Goal: Transaction & Acquisition: Purchase product/service

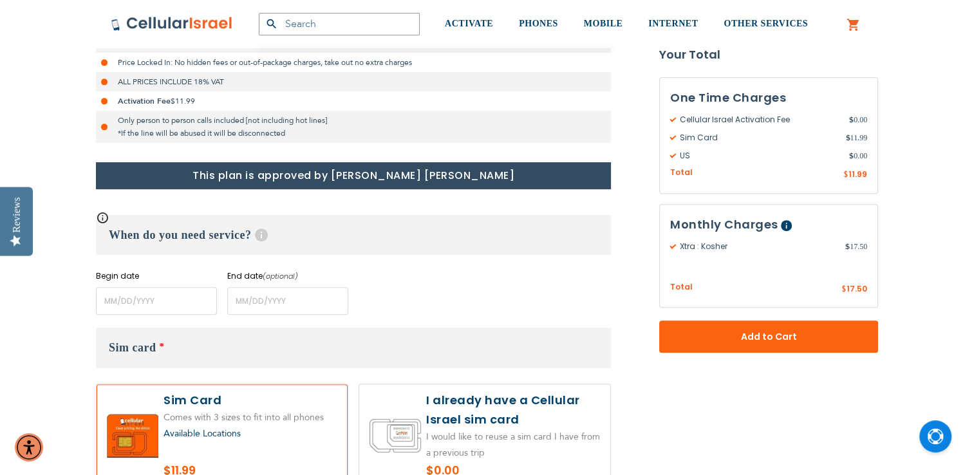
scroll to position [416, 0]
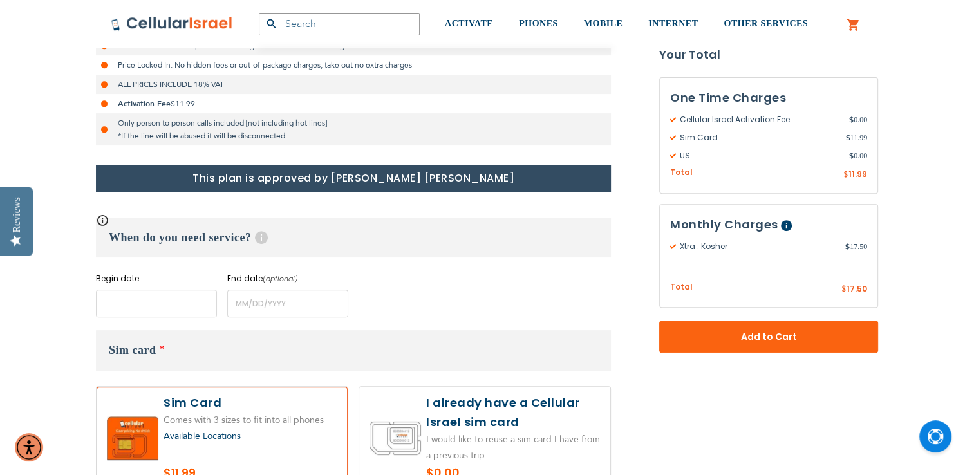
click at [157, 299] on input "name" at bounding box center [156, 304] width 121 height 28
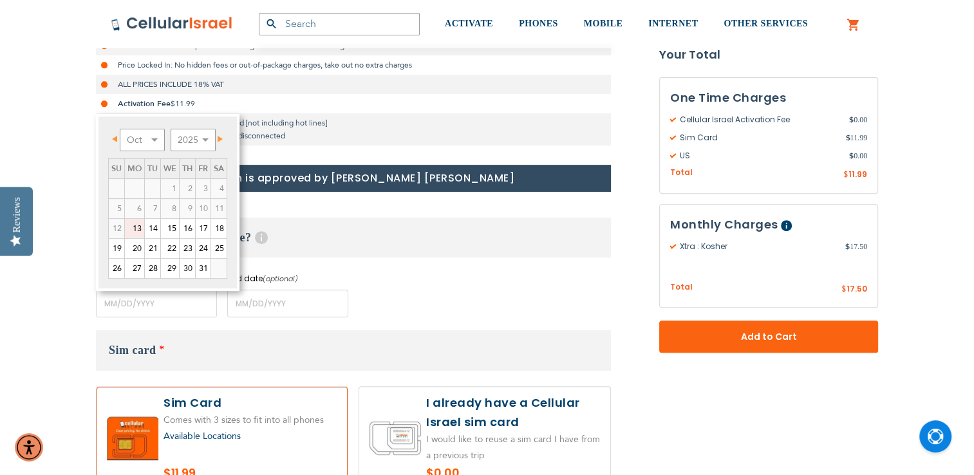
click at [120, 252] on link "19" at bounding box center [116, 248] width 15 height 19
type input "[DATE]"
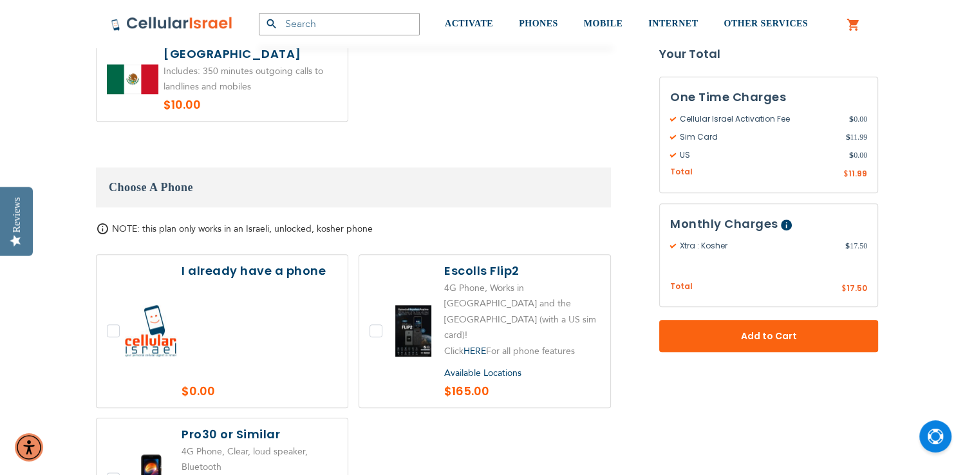
scroll to position [1371, 0]
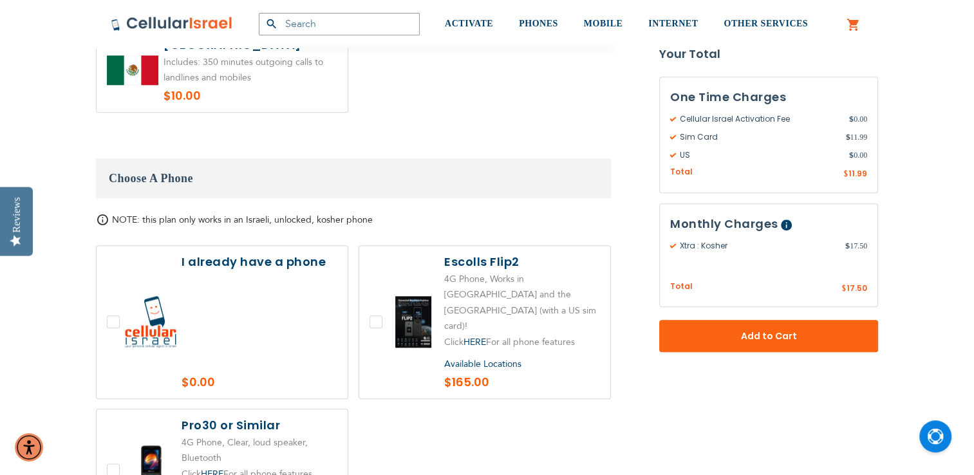
click at [372, 283] on label at bounding box center [484, 322] width 251 height 153
checkbox input "true"
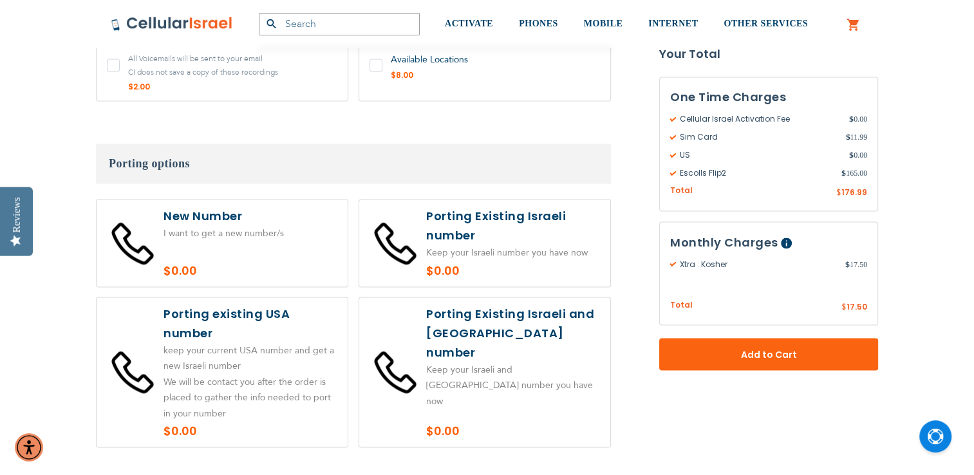
scroll to position [2234, 0]
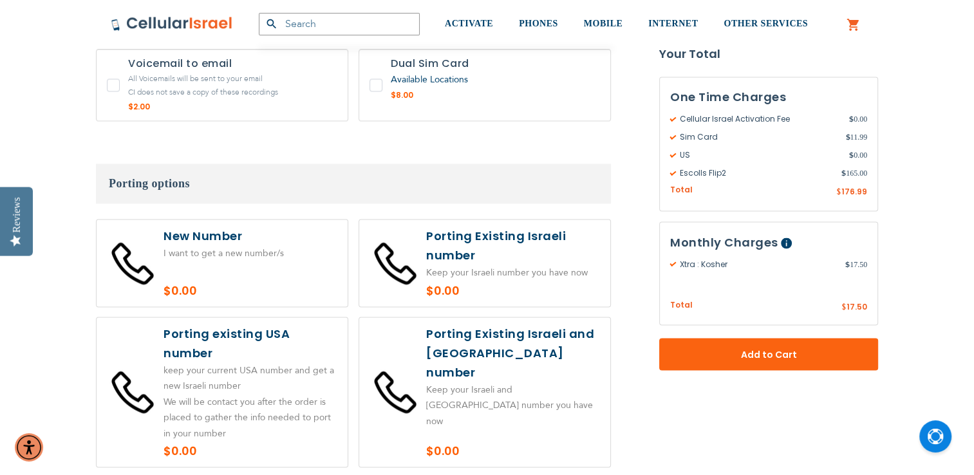
click at [247, 229] on label at bounding box center [222, 263] width 251 height 87
radio input "true"
click at [247, 229] on label at bounding box center [222, 263] width 251 height 87
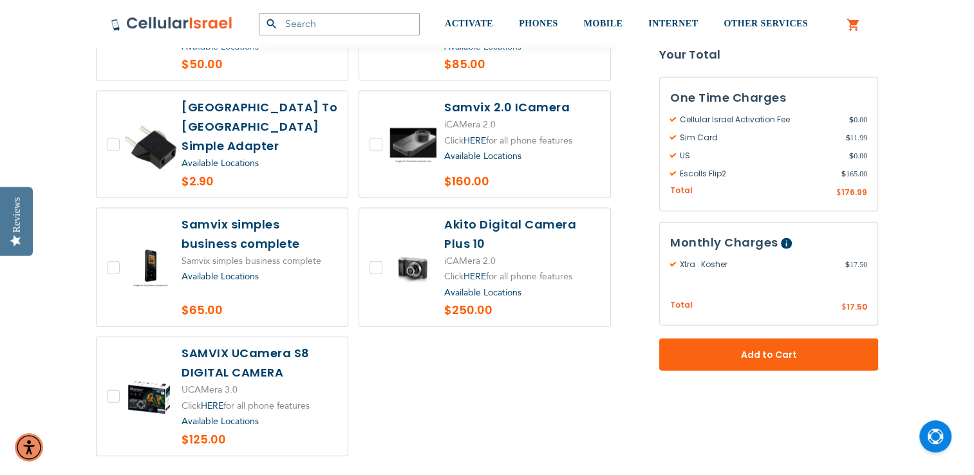
scroll to position [2824, 0]
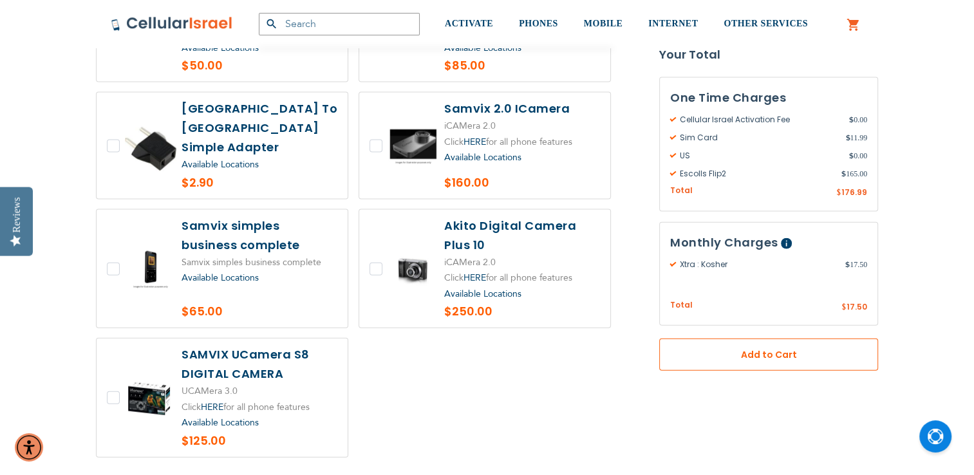
click at [772, 351] on span "Add to Cart" at bounding box center [769, 355] width 134 height 14
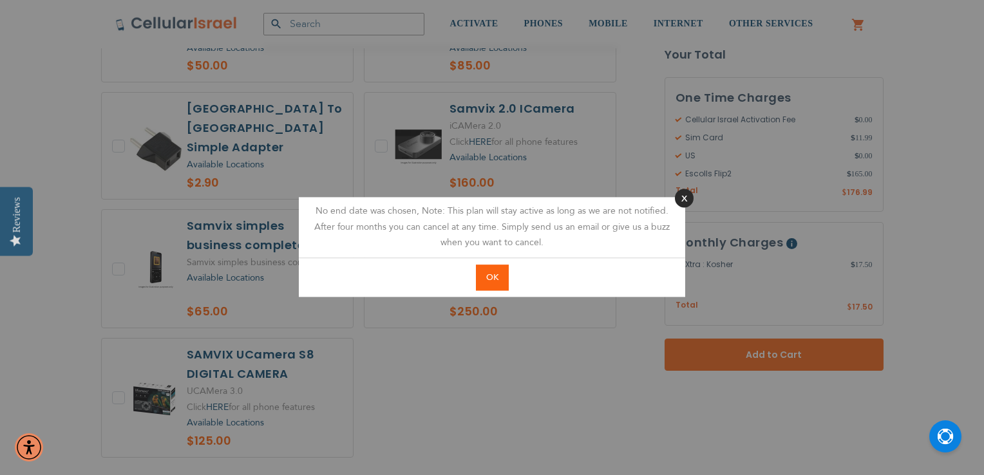
click at [687, 200] on button "Close" at bounding box center [684, 198] width 19 height 19
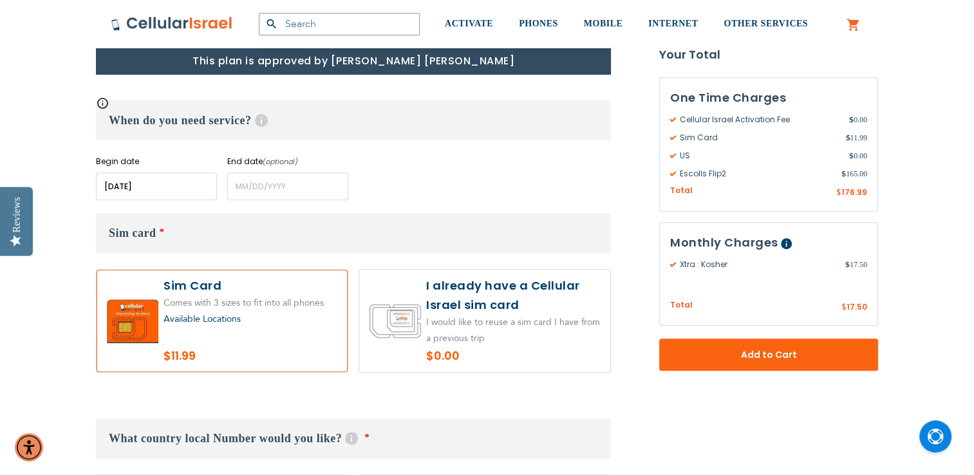
scroll to position [516, 0]
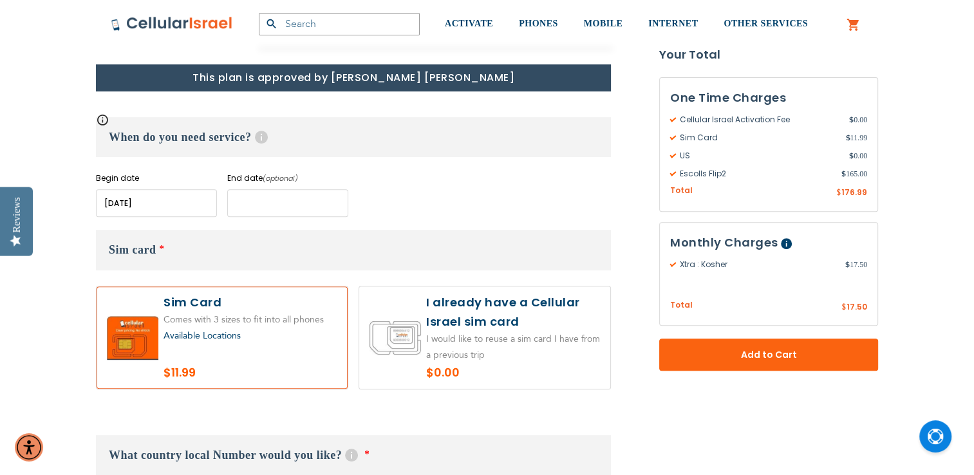
click at [272, 191] on input "name" at bounding box center [287, 203] width 121 height 28
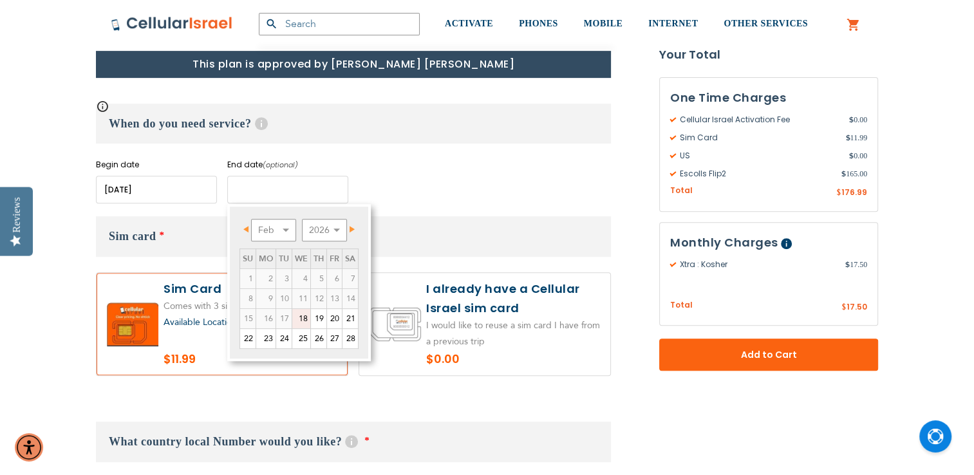
scroll to position [528, 0]
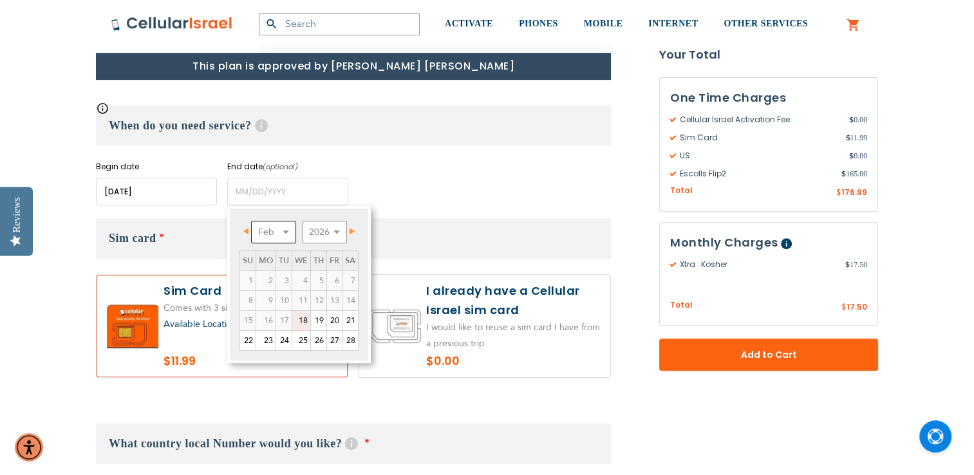
click at [291, 224] on select "Feb Mar Apr May Jun [DATE] Aug Sep Oct Nov Dec" at bounding box center [273, 232] width 45 height 23
click at [289, 225] on select "Feb Mar Apr May Jun [DATE] Aug Sep Oct Nov Dec" at bounding box center [273, 232] width 45 height 23
click at [351, 230] on span "Next" at bounding box center [352, 231] width 5 height 6
click at [346, 231] on link "Next" at bounding box center [349, 231] width 16 height 16
click at [352, 230] on span "Next" at bounding box center [352, 231] width 5 height 6
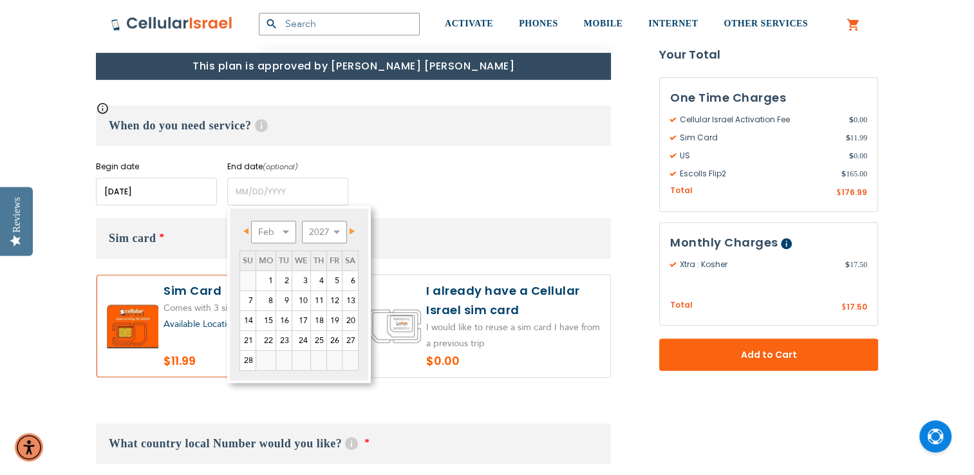
click at [254, 225] on link "Prev" at bounding box center [249, 231] width 16 height 16
click at [247, 233] on span "Prev" at bounding box center [245, 231] width 5 height 6
click at [246, 233] on span "Prev" at bounding box center [245, 231] width 5 height 6
click at [332, 238] on select "2026 2027 2028 2029 2030 2031 2032 2033 2034 2035 2036" at bounding box center [324, 232] width 45 height 23
click at [337, 229] on select "2026 2027 2028 2029 2030 2031 2032 2033 2034 2035 2036" at bounding box center [324, 232] width 45 height 23
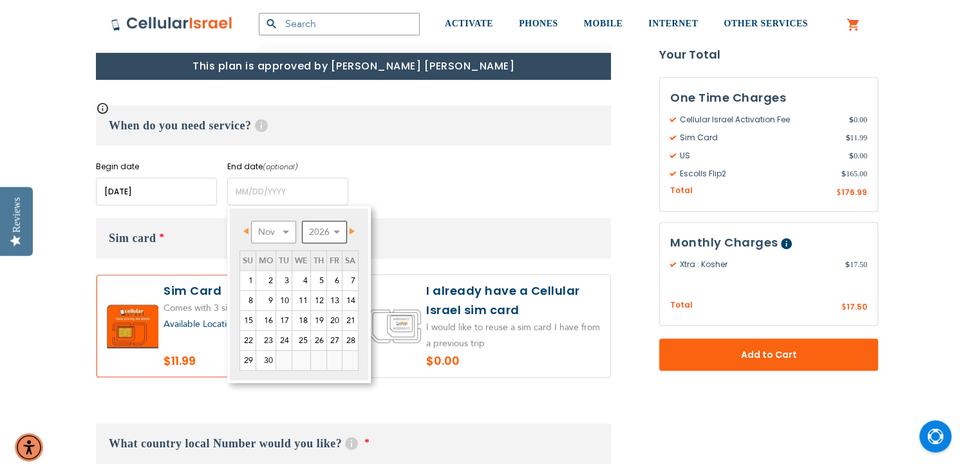
click at [336, 234] on select "2026 2027 2028 2029 2030 2031 2032 2033 2034 2035 2036" at bounding box center [324, 232] width 45 height 23
click at [302, 221] on select "2026 2027 2028 2029 2030 2031 2032 2033 2034 2035 2036" at bounding box center [324, 232] width 45 height 23
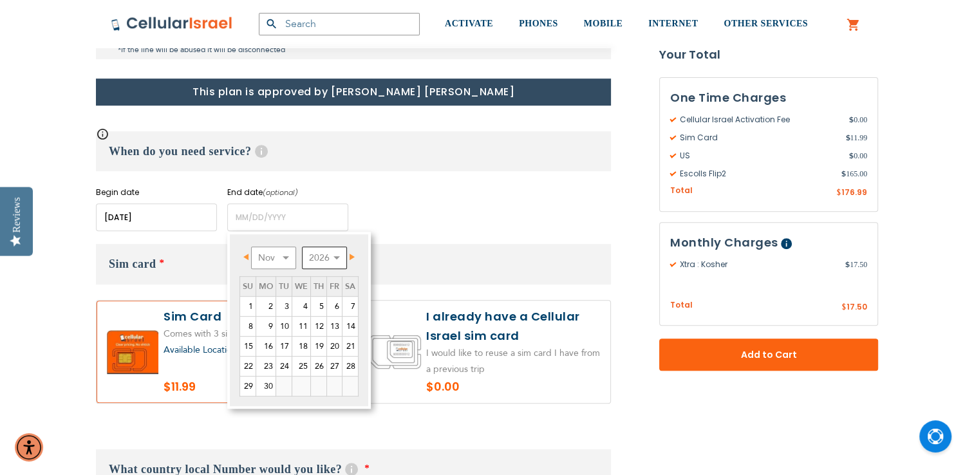
scroll to position [501, 0]
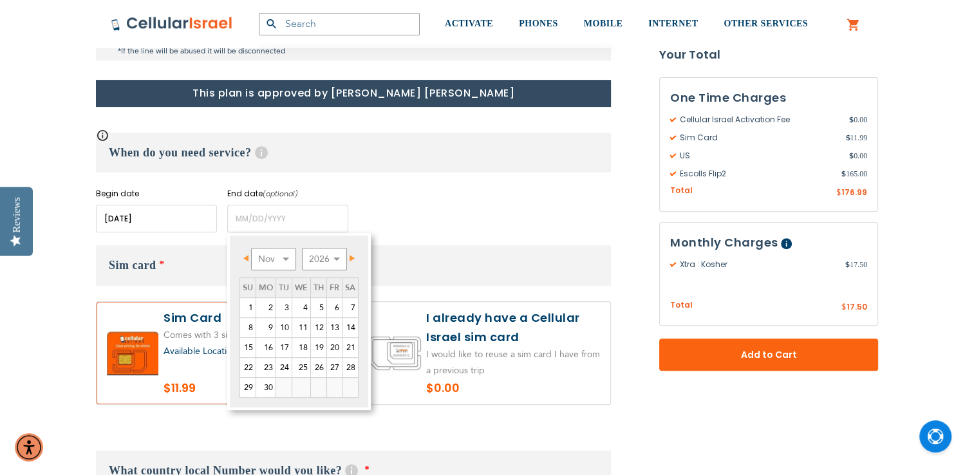
click at [247, 258] on span "Prev" at bounding box center [245, 258] width 5 height 6
click at [246, 257] on span "Prev" at bounding box center [245, 258] width 5 height 6
click at [254, 263] on link "Prev" at bounding box center [249, 258] width 16 height 16
click at [246, 259] on span "Prev" at bounding box center [245, 258] width 5 height 6
click at [252, 265] on link "Prev" at bounding box center [249, 258] width 16 height 16
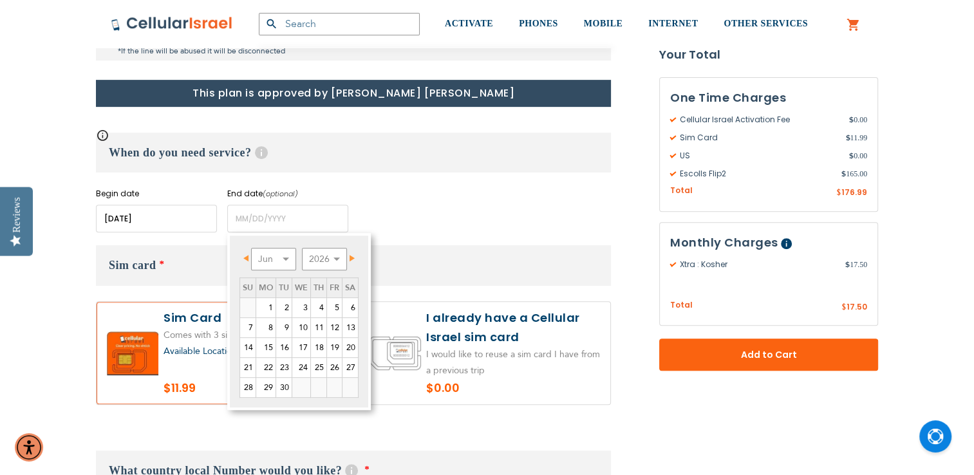
click at [254, 263] on link "Prev" at bounding box center [249, 258] width 16 height 16
click at [253, 264] on link "Prev" at bounding box center [249, 258] width 16 height 16
click at [252, 262] on link "Prev" at bounding box center [249, 258] width 16 height 16
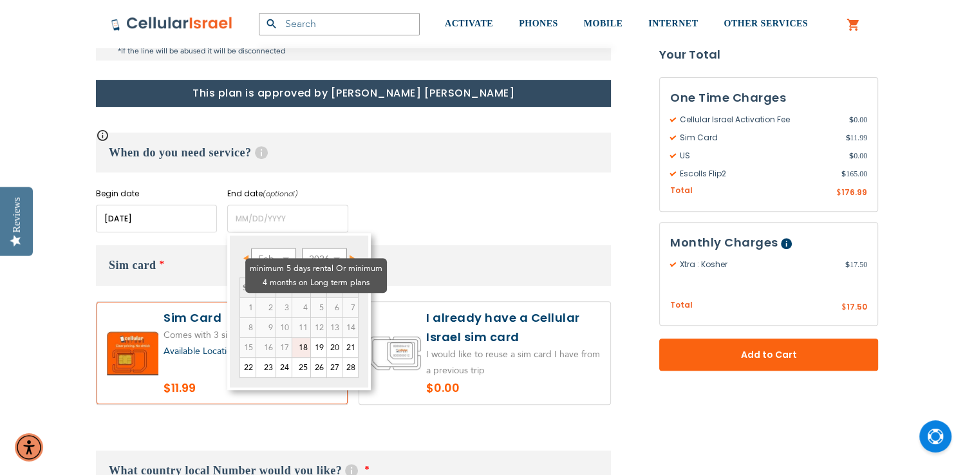
click at [276, 297] on td "3" at bounding box center [284, 307] width 16 height 20
click at [256, 297] on td "2" at bounding box center [266, 307] width 20 height 20
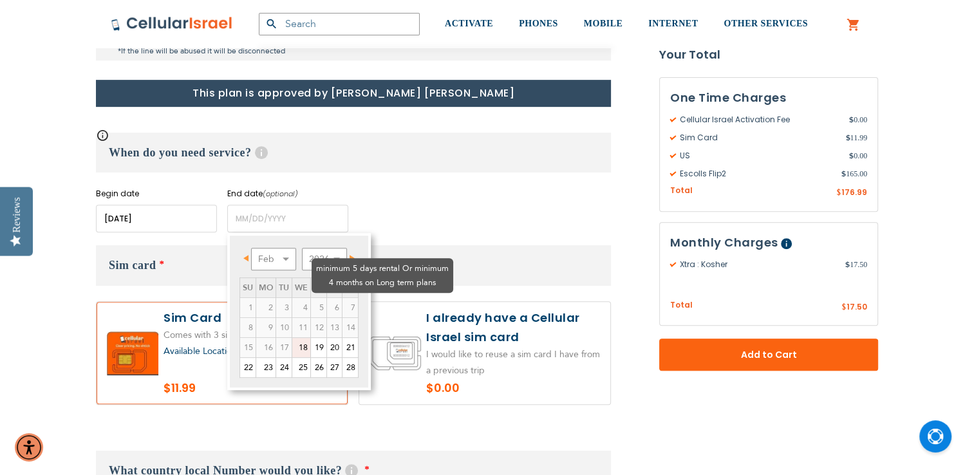
click at [342, 297] on td "7" at bounding box center [350, 307] width 16 height 20
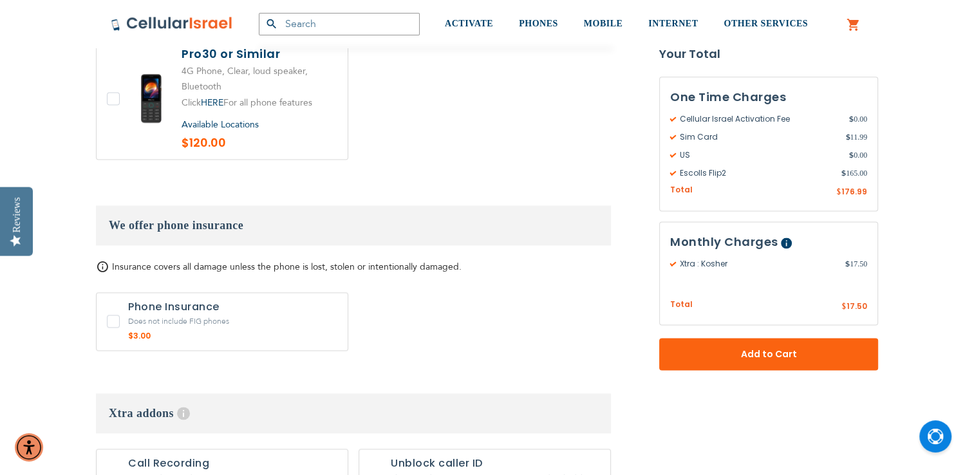
scroll to position [1854, 0]
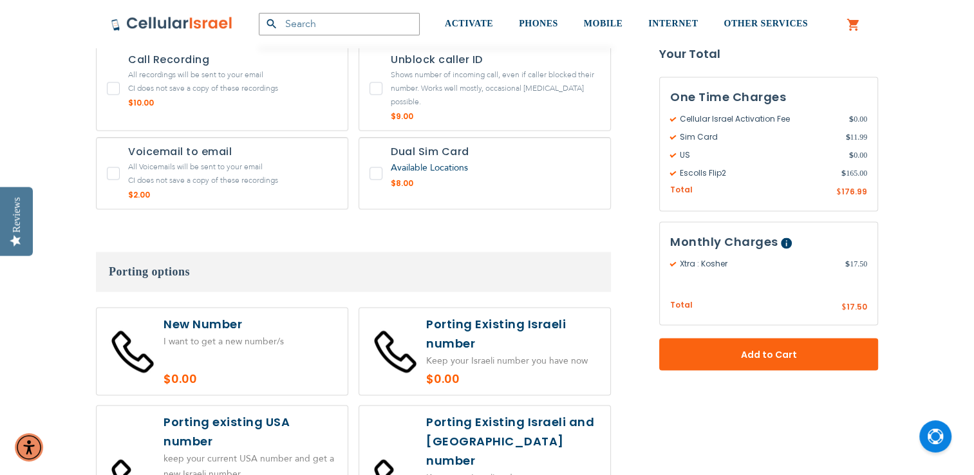
click at [547, 445] on label at bounding box center [484, 481] width 251 height 150
click at [547, 433] on label at bounding box center [484, 481] width 251 height 150
radio input "false"
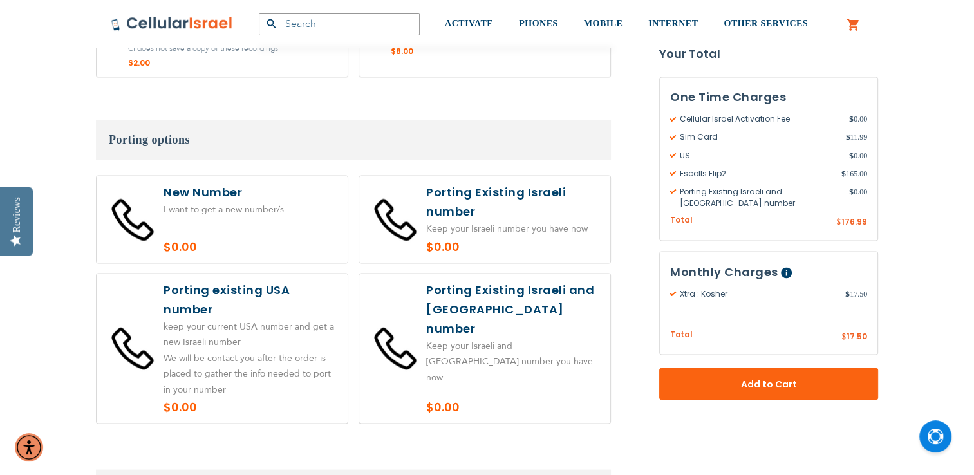
scroll to position [2279, 0]
click at [250, 175] on label at bounding box center [222, 218] width 251 height 87
radio input "true"
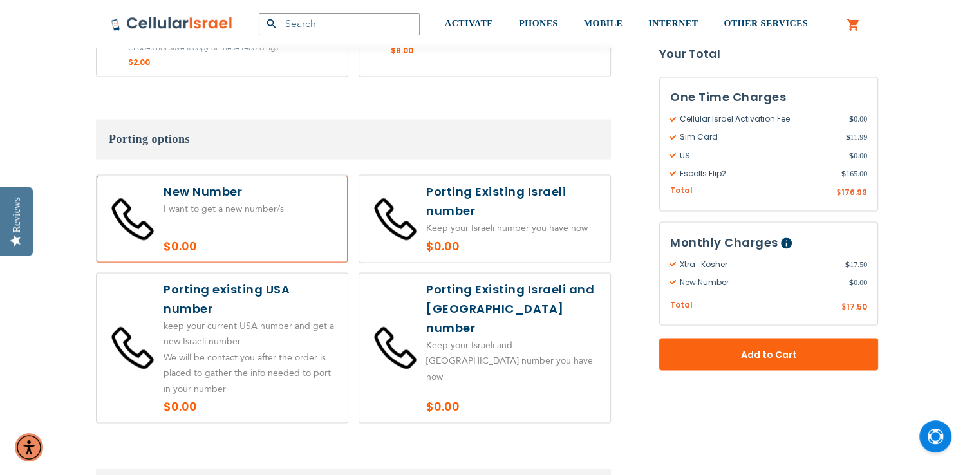
click at [511, 357] on label at bounding box center [484, 348] width 251 height 150
radio input "true"
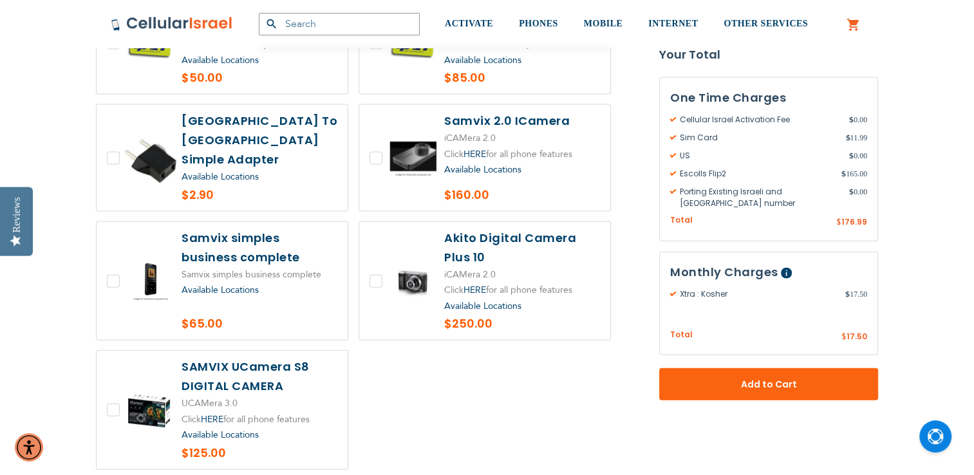
click at [469, 372] on div at bounding box center [353, 235] width 515 height 489
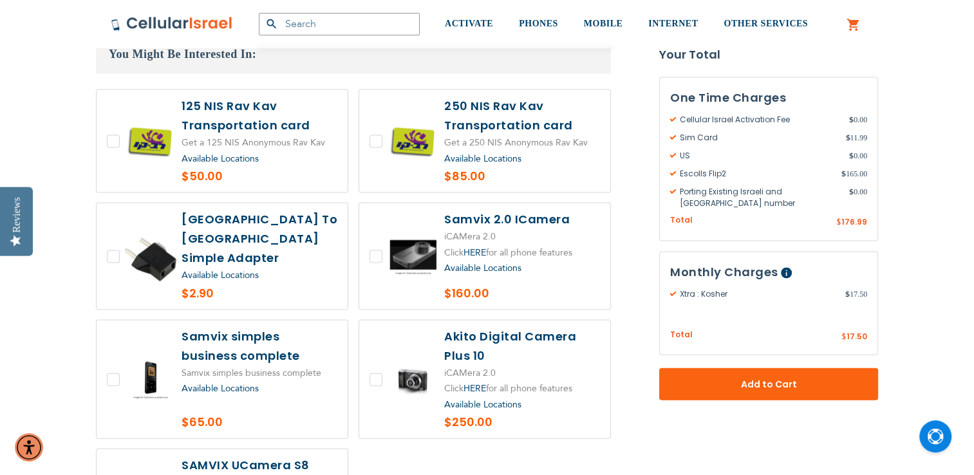
click at [474, 435] on div at bounding box center [353, 333] width 515 height 489
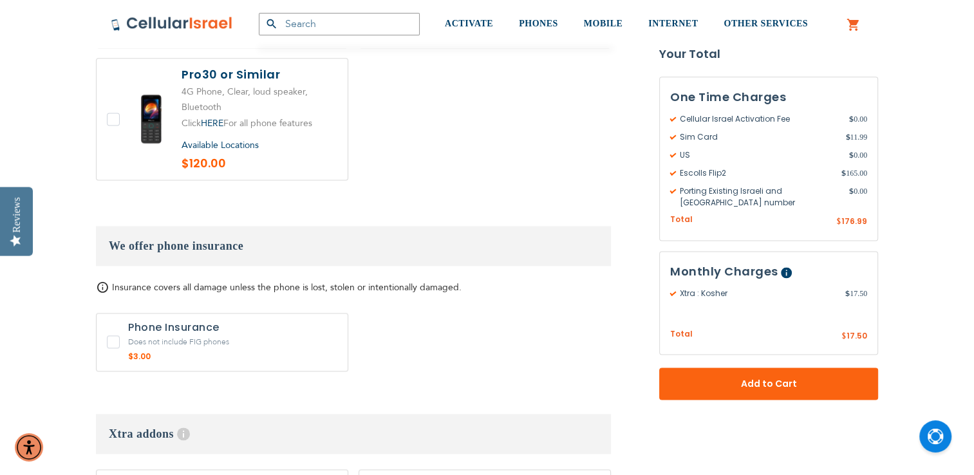
scroll to position [1719, 0]
click at [113, 315] on label "1 x Phone Insurance + $3.00" at bounding box center [222, 344] width 252 height 59
checkbox input "true"
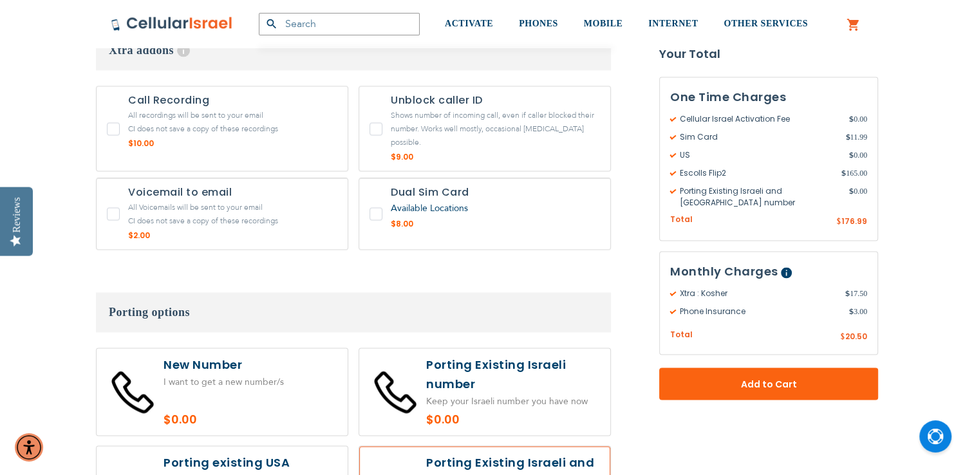
scroll to position [2106, 0]
click at [144, 348] on label at bounding box center [222, 391] width 251 height 87
click at [152, 348] on label at bounding box center [222, 391] width 251 height 87
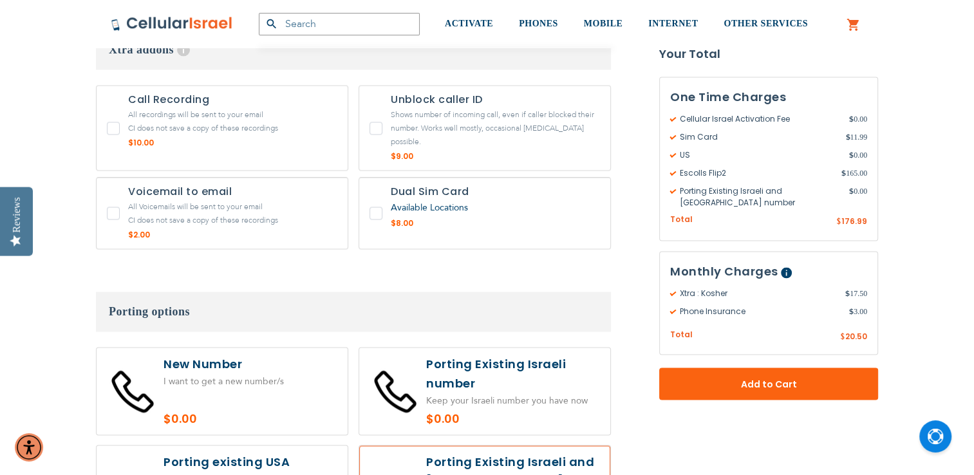
radio input "true"
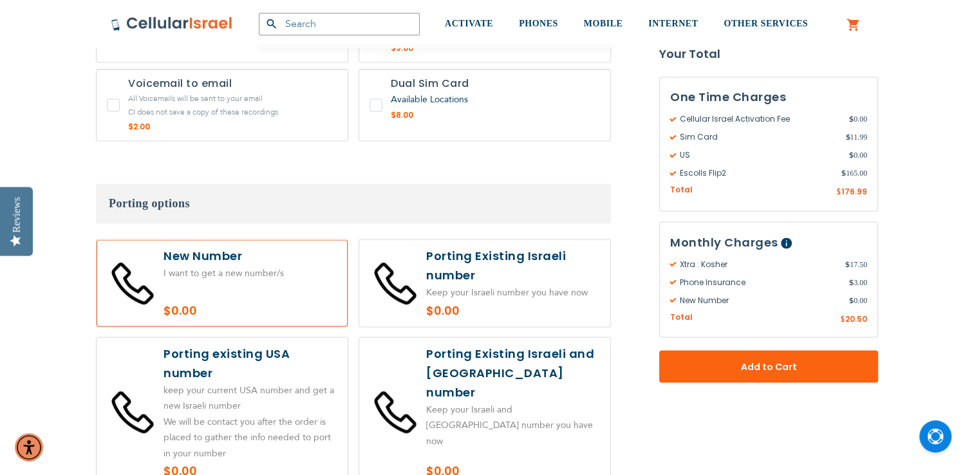
scroll to position [2216, 0]
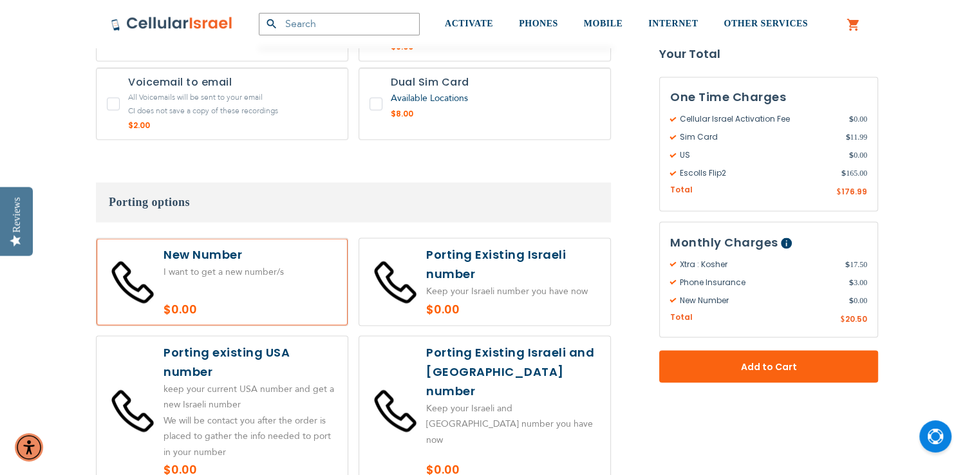
click at [136, 196] on span "Porting options" at bounding box center [149, 202] width 81 height 13
click at [128, 196] on span "Porting options" at bounding box center [149, 202] width 81 height 13
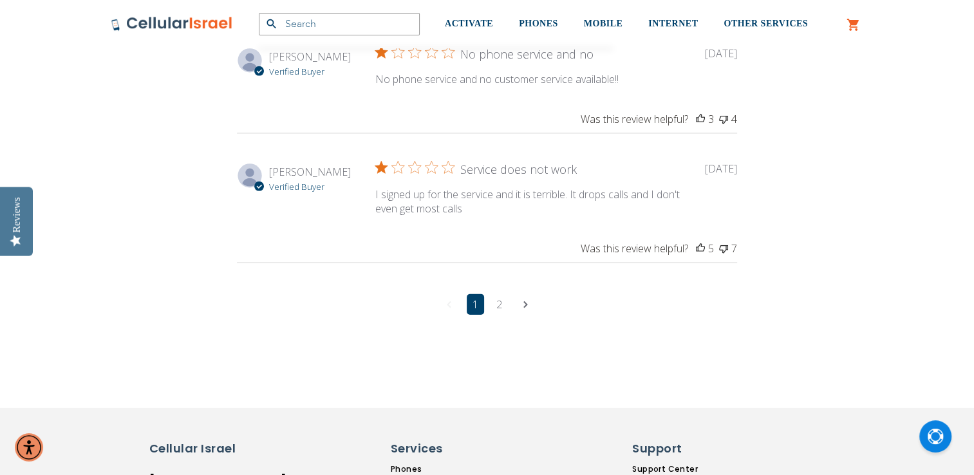
scroll to position [3901, 0]
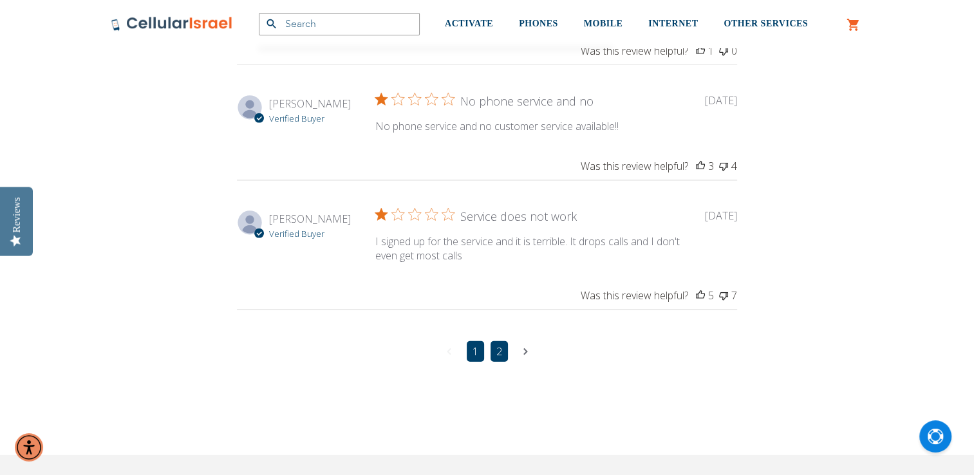
click at [500, 341] on link "2" at bounding box center [499, 351] width 17 height 21
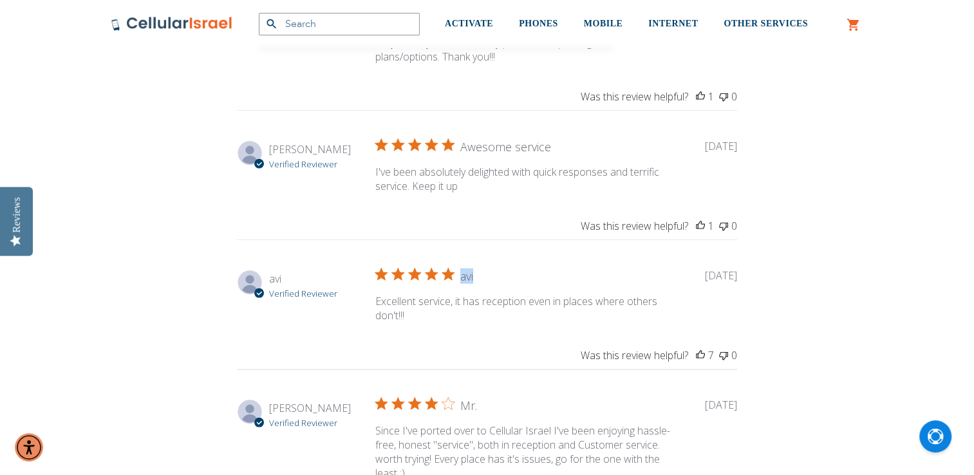
scroll to position [3753, 0]
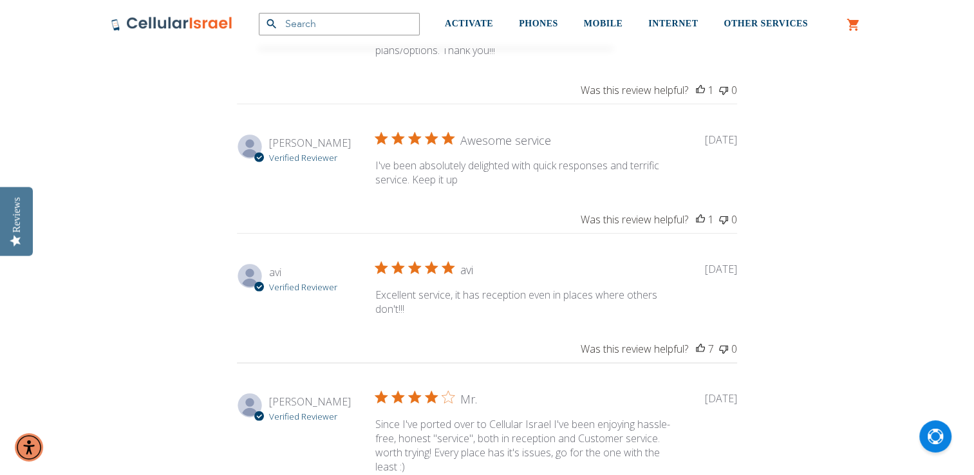
drag, startPoint x: 134, startPoint y: 131, endPoint x: 931, endPoint y: 126, distance: 796.9
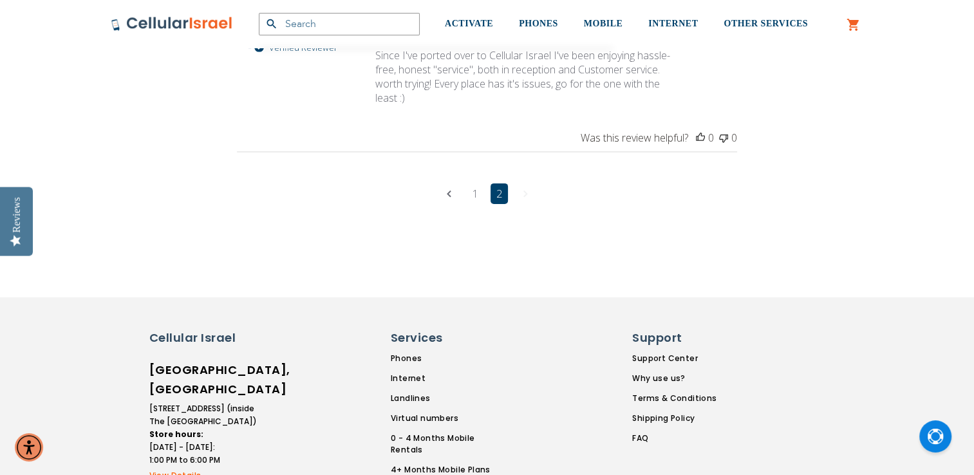
scroll to position [4123, 0]
click at [450, 189] on icon "Navigate to previous page" at bounding box center [449, 192] width 5 height 7
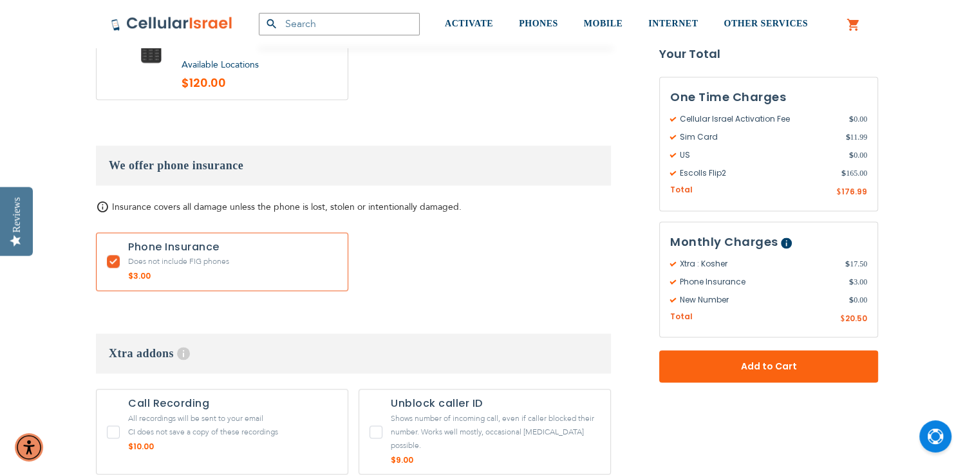
scroll to position [1795, 0]
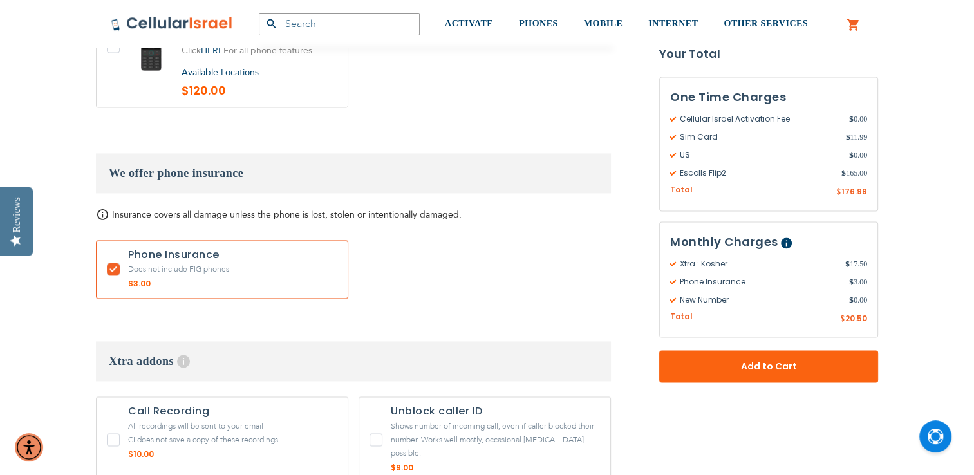
click at [111, 240] on label "1 x Phone Insurance + $3.00" at bounding box center [222, 269] width 252 height 59
checkbox input "false"
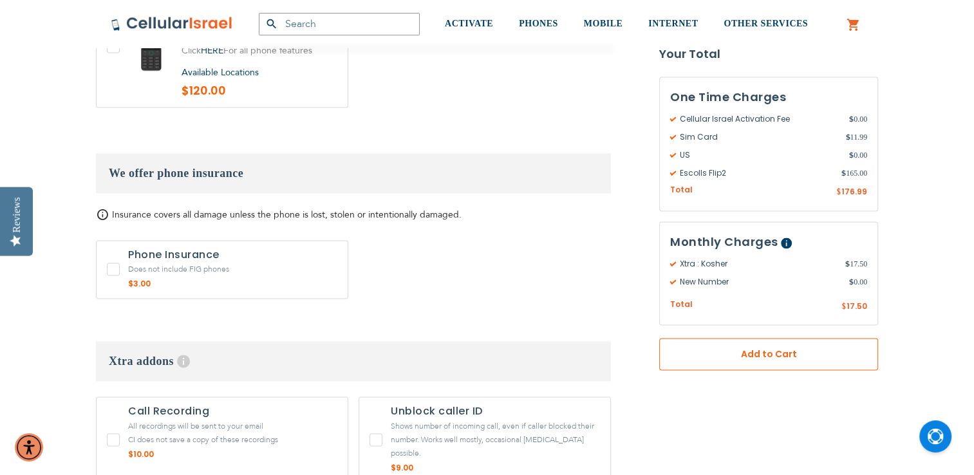
click at [807, 353] on span "Add to Cart" at bounding box center [769, 355] width 134 height 14
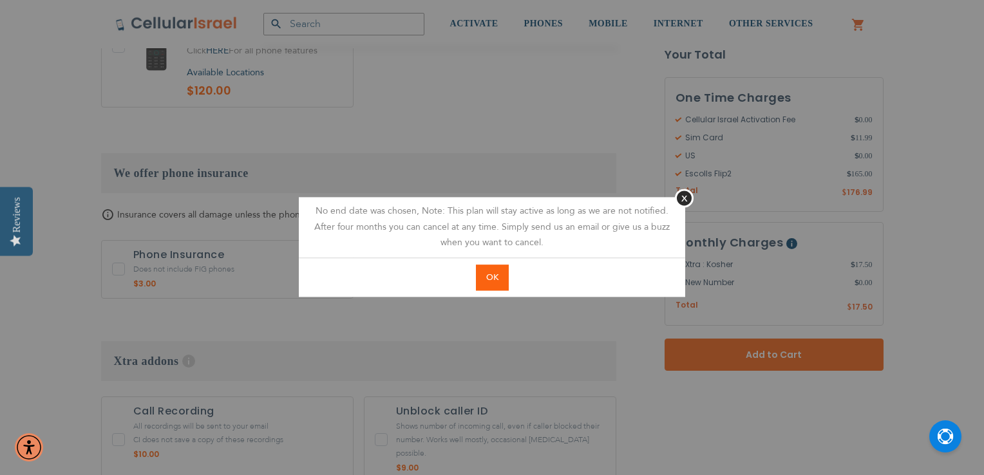
click at [501, 271] on button "OK" at bounding box center [492, 278] width 33 height 26
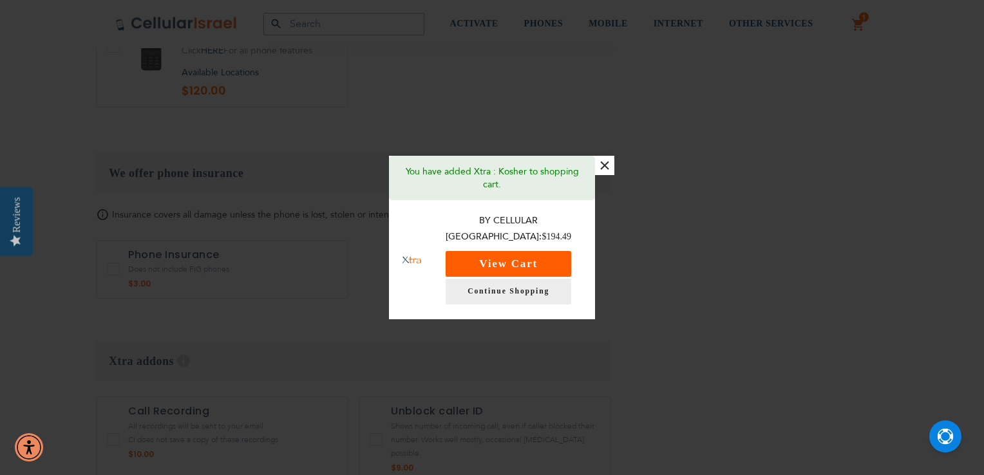
click at [552, 258] on button "View Cart" at bounding box center [508, 264] width 126 height 26
